Goal: Transaction & Acquisition: Obtain resource

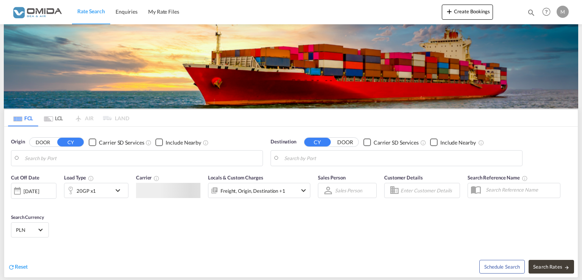
type input "[GEOGRAPHIC_DATA], PLGDY"
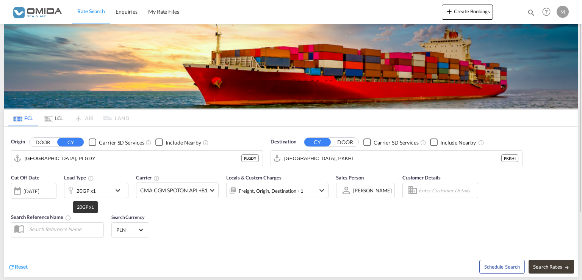
click at [97, 191] on div "20GP x1" at bounding box center [87, 190] width 47 height 15
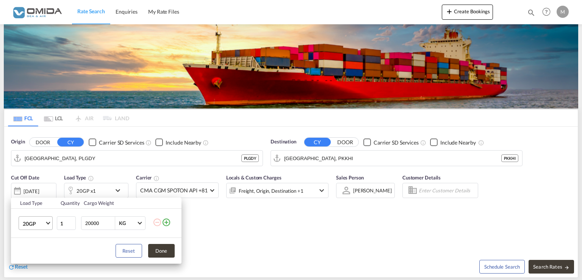
click at [49, 225] on md-select-value "20GP" at bounding box center [37, 222] width 30 height 13
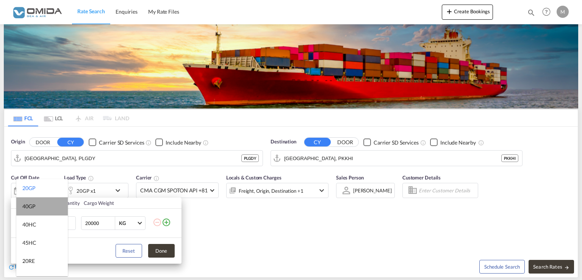
click at [48, 205] on md-option "40GP" at bounding box center [42, 206] width 52 height 18
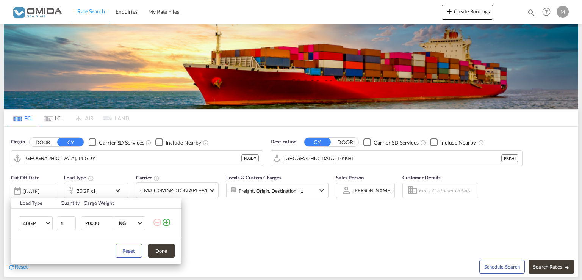
click at [373, 159] on div "Load Type Quantity Cargo Weight 40GP 1 20000 KG KG Load type addition is restri…" at bounding box center [291, 140] width 582 height 280
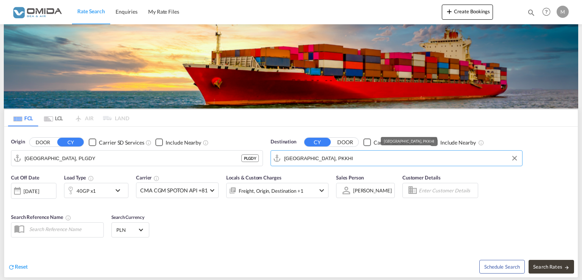
click at [373, 159] on input "[GEOGRAPHIC_DATA], PKKHI" at bounding box center [401, 157] width 234 height 11
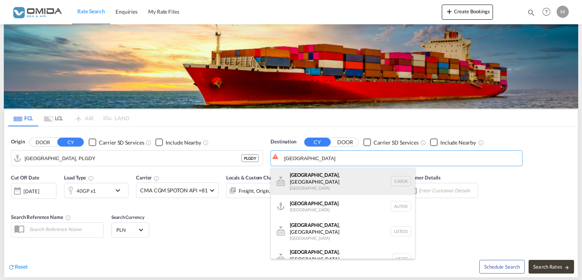
click at [298, 176] on div "[GEOGRAPHIC_DATA] , ON [GEOGRAPHIC_DATA] CATOR" at bounding box center [343, 180] width 144 height 27
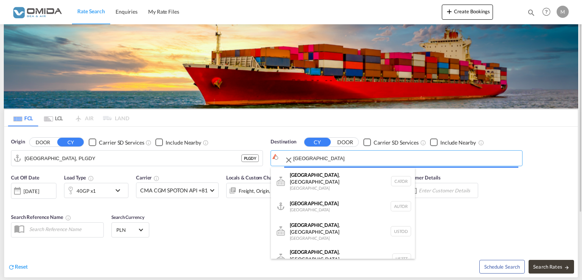
type input "[GEOGRAPHIC_DATA], [GEOGRAPHIC_DATA], CATOR"
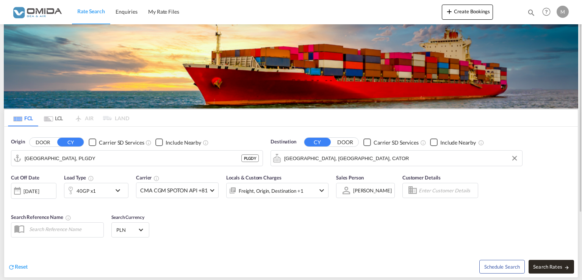
click at [557, 260] on button "Search Rates" at bounding box center [550, 266] width 45 height 14
type input "PLGDY to CATOR / [DATE]"
